Goal: Task Accomplishment & Management: Manage account settings

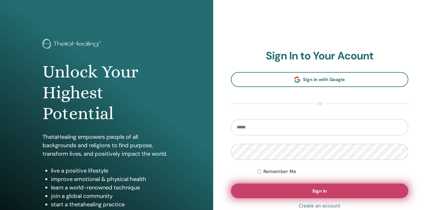
type input "**********"
click at [312, 190] on span "Sign In" at bounding box center [319, 191] width 15 height 6
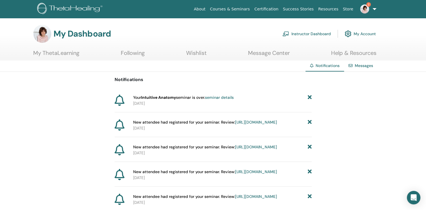
click at [312, 33] on link "Instructor Dashboard" at bounding box center [307, 34] width 48 height 12
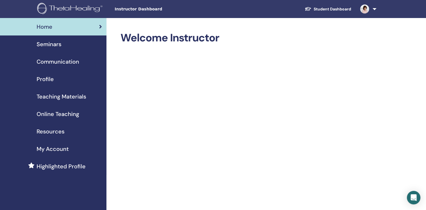
click at [54, 44] on span "Seminars" at bounding box center [49, 44] width 25 height 8
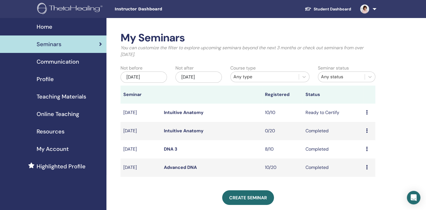
click at [187, 113] on link "Intuitive Anatomy" at bounding box center [184, 113] width 40 height 6
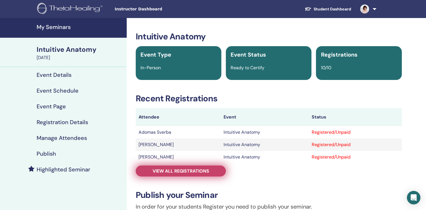
click at [173, 172] on span "View all registrations" at bounding box center [181, 171] width 57 height 6
click at [171, 170] on span "View all registrations" at bounding box center [181, 171] width 57 height 6
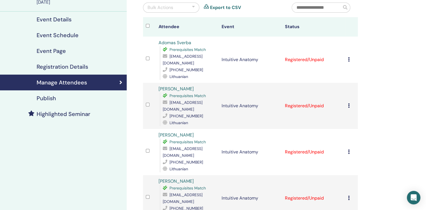
scroll to position [55, 0]
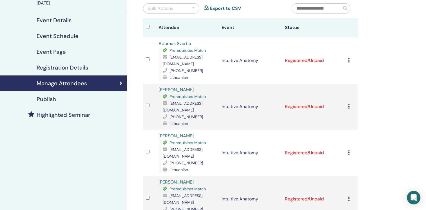
click at [348, 60] on td "Cancel Registration Do not auto-certify Mark as Paid Mark as Unpaid Mark as Abs…" at bounding box center [351, 60] width 13 height 46
click at [349, 61] on icon at bounding box center [349, 60] width 2 height 5
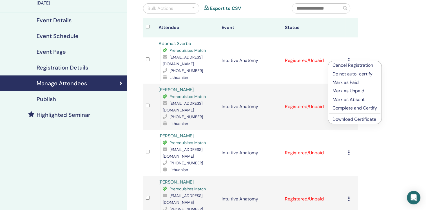
click at [345, 109] on p "Complete and Certify" at bounding box center [355, 108] width 45 height 7
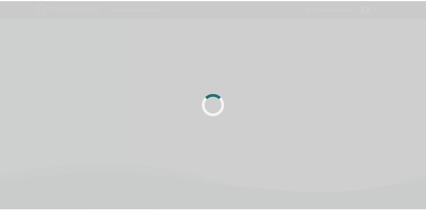
scroll to position [55, 0]
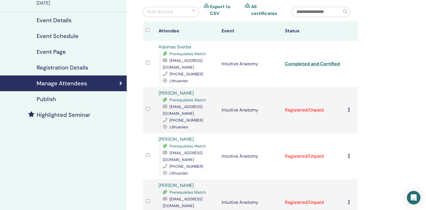
click at [349, 110] on icon at bounding box center [349, 110] width 2 height 5
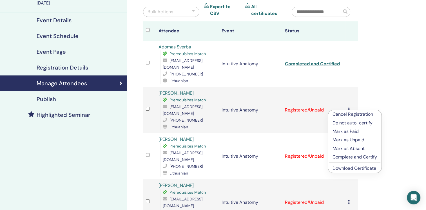
click at [339, 157] on p "Complete and Certify" at bounding box center [355, 157] width 45 height 7
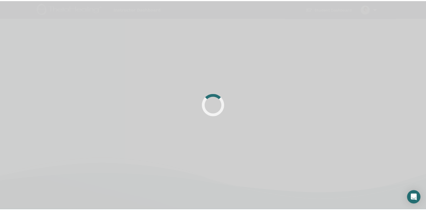
scroll to position [55, 0]
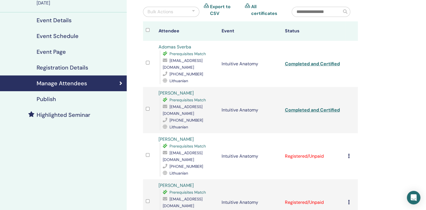
click at [348, 154] on icon at bounding box center [349, 156] width 2 height 5
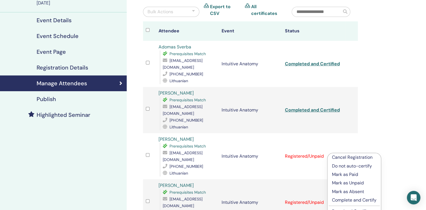
click at [346, 200] on p "Complete and Certify" at bounding box center [354, 200] width 45 height 7
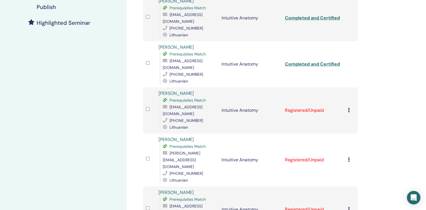
scroll to position [151, 0]
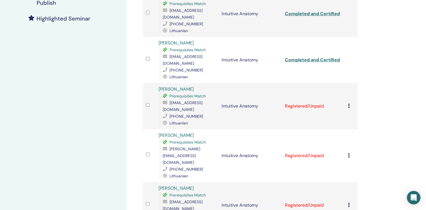
click at [350, 103] on div "Cancel Registration Do not auto-certify Mark as Paid Mark as Unpaid Mark as Abs…" at bounding box center [351, 106] width 7 height 7
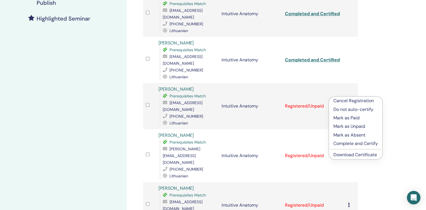
click at [342, 141] on p "Complete and Certify" at bounding box center [356, 143] width 45 height 7
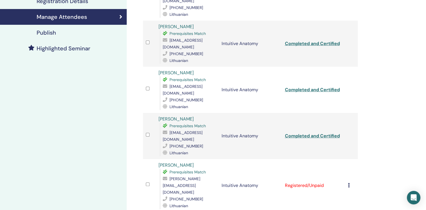
scroll to position [134, 0]
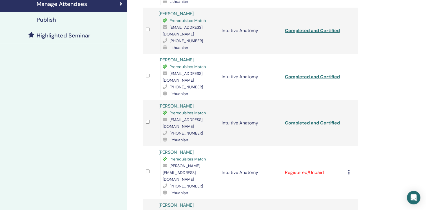
click at [349, 170] on icon at bounding box center [349, 172] width 2 height 5
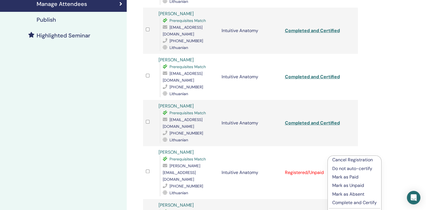
click at [338, 200] on p "Complete and Certify" at bounding box center [354, 202] width 45 height 7
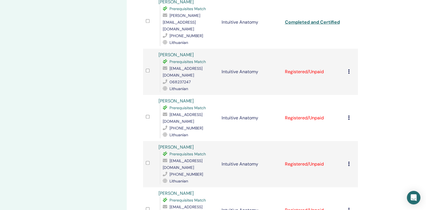
scroll to position [284, 0]
click at [350, 161] on div "Cancel Registration Do not auto-certify Mark as Paid Mark as Unpaid Mark as Abs…" at bounding box center [351, 164] width 7 height 7
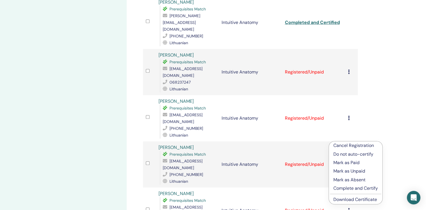
click at [342, 187] on p "Complete and Certify" at bounding box center [356, 188] width 45 height 7
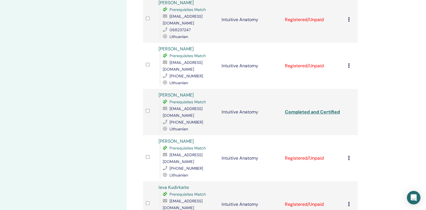
scroll to position [336, 0]
click at [348, 156] on icon at bounding box center [349, 158] width 2 height 5
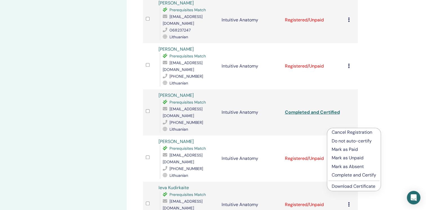
click at [338, 174] on p "Complete and Certify" at bounding box center [354, 175] width 45 height 7
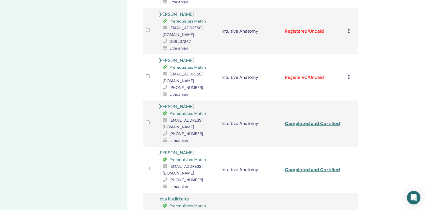
scroll to position [331, 0]
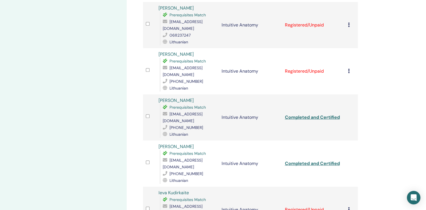
click at [348, 207] on icon at bounding box center [349, 209] width 2 height 5
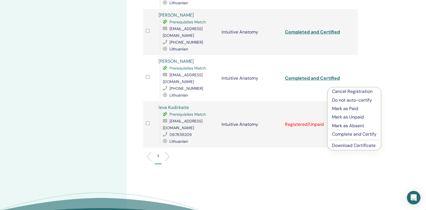
scroll to position [417, 0]
click at [348, 134] on p "Complete and Certify" at bounding box center [354, 134] width 45 height 7
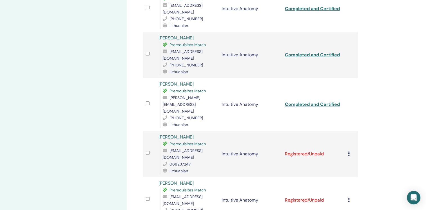
scroll to position [226, 0]
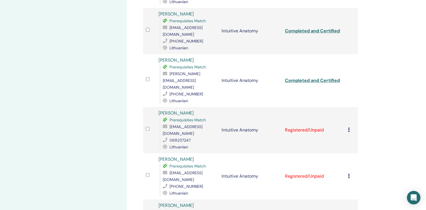
click at [348, 128] on icon at bounding box center [349, 130] width 2 height 5
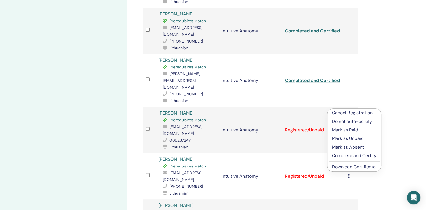
click at [354, 155] on p "Complete and Certify" at bounding box center [354, 155] width 45 height 7
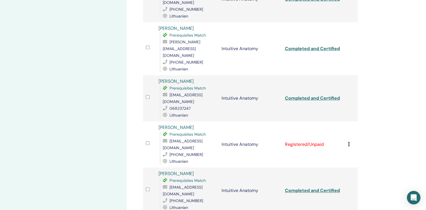
scroll to position [274, 0]
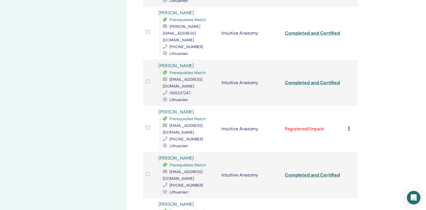
click at [348, 126] on icon at bounding box center [349, 128] width 2 height 5
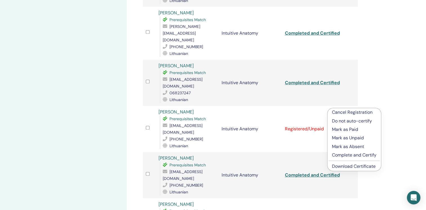
click at [346, 153] on p "Complete and Certify" at bounding box center [354, 155] width 45 height 7
